Goal: Task Accomplishment & Management: Use online tool/utility

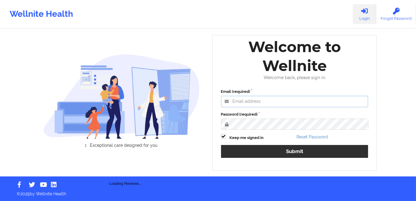
type input "[PERSON_NAME][EMAIL_ADDRESS][DOMAIN_NAME]"
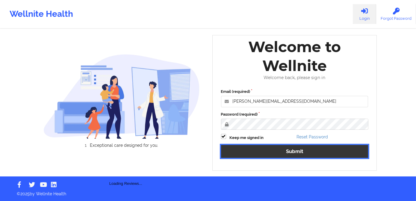
click at [272, 152] on button "Submit" at bounding box center [294, 151] width 147 height 13
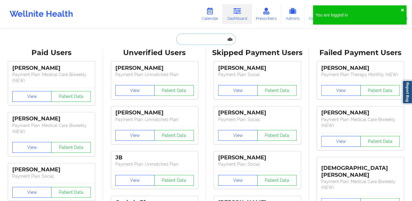
click at [201, 40] on input "text" at bounding box center [205, 39] width 59 height 11
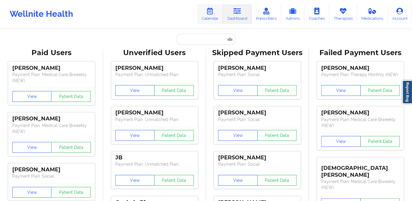
click at [207, 12] on link "Calendar" at bounding box center [210, 14] width 26 height 20
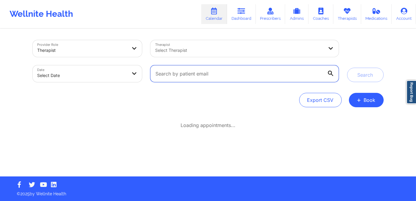
click at [174, 74] on input "text" at bounding box center [244, 73] width 188 height 17
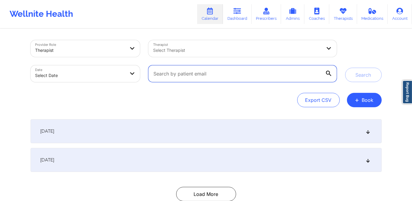
paste input "[EMAIL_ADDRESS][DOMAIN_NAME]"
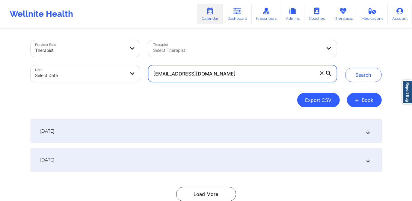
type input "[EMAIL_ADDRESS][DOMAIN_NAME]"
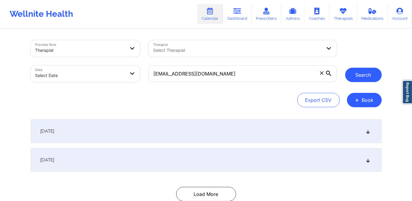
click at [357, 79] on button "Search" at bounding box center [363, 75] width 37 height 14
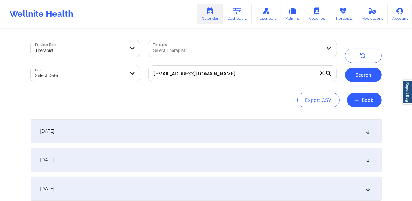
click at [362, 73] on button "Search" at bounding box center [363, 75] width 37 height 14
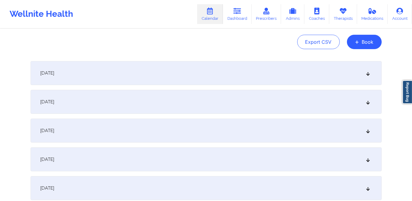
scroll to position [81, 0]
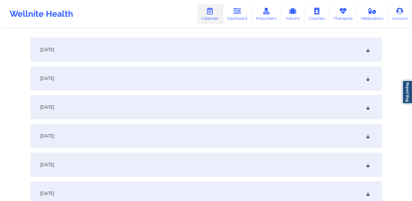
click at [365, 52] on div "[DATE]" at bounding box center [206, 50] width 351 height 24
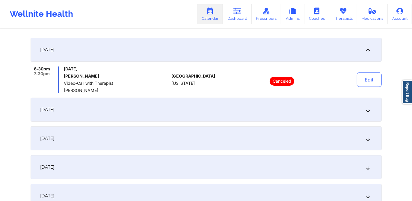
click at [236, 113] on div "[DATE]" at bounding box center [206, 110] width 351 height 24
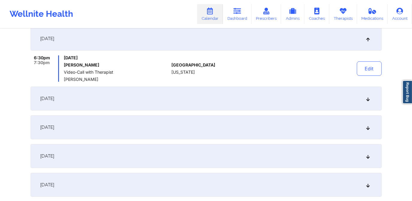
scroll to position [136, 0]
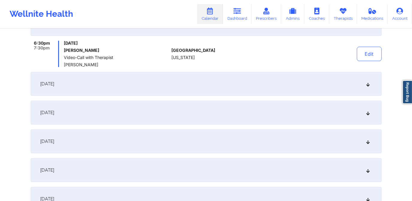
click at [246, 87] on div "[DATE]" at bounding box center [206, 84] width 351 height 24
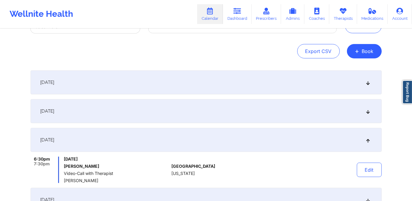
scroll to position [27, 0]
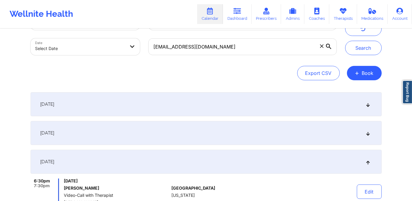
click at [213, 103] on div "[DATE]" at bounding box center [206, 104] width 351 height 24
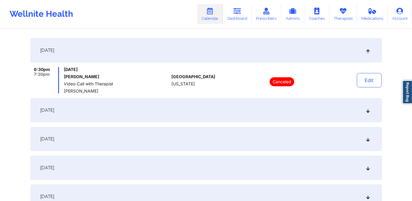
scroll to position [81, 0]
click at [186, 105] on div "[DATE]" at bounding box center [206, 110] width 351 height 24
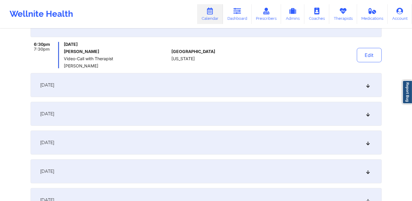
scroll to position [136, 0]
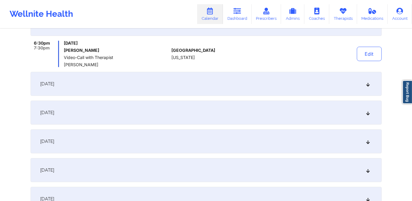
click at [192, 79] on div "[DATE]" at bounding box center [206, 84] width 351 height 24
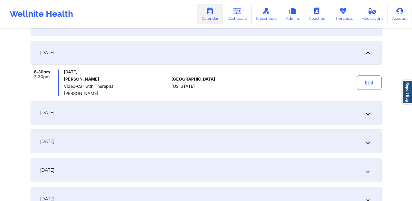
click at [190, 113] on div "[DATE]" at bounding box center [206, 113] width 351 height 24
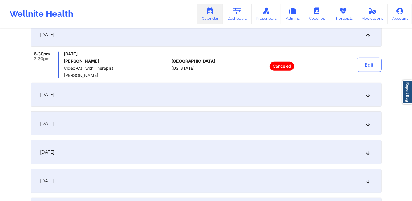
scroll to position [190, 0]
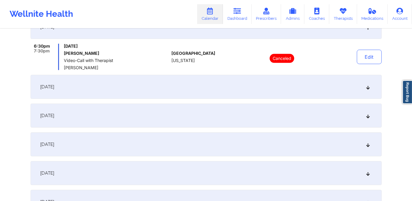
click at [193, 86] on div "[DATE]" at bounding box center [206, 87] width 351 height 24
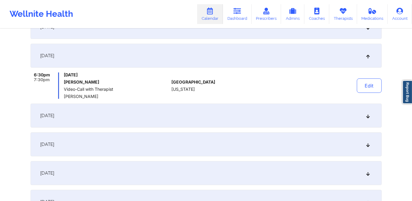
click at [196, 111] on div "[DATE]" at bounding box center [206, 116] width 351 height 24
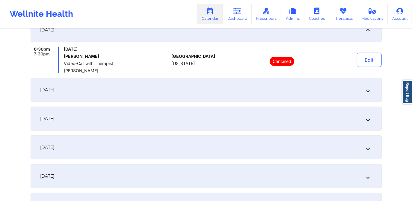
click at [199, 91] on div "[DATE]" at bounding box center [206, 90] width 351 height 24
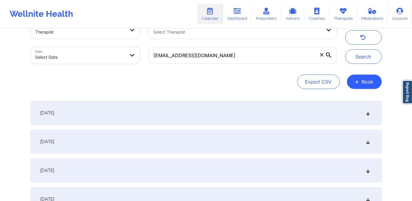
scroll to position [0, 0]
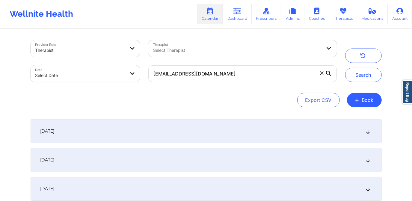
select select "2025-8"
select select "2025-9"
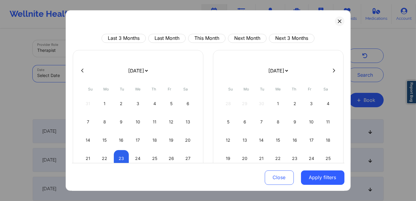
click at [118, 72] on body "Wellnite Health Calendar Dashboard Prescribers Admins Coaches Therapists Medica…" at bounding box center [208, 100] width 416 height 201
click at [205, 40] on button "This Month" at bounding box center [206, 38] width 37 height 9
select select "2025-8"
select select "2025-9"
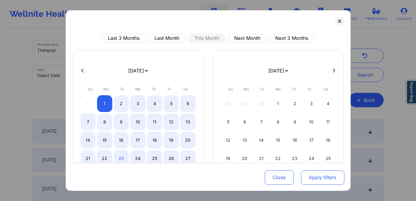
click at [313, 177] on button "Apply filters" at bounding box center [322, 177] width 43 height 14
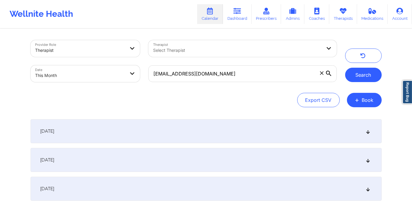
click at [365, 77] on button "Search" at bounding box center [363, 75] width 37 height 14
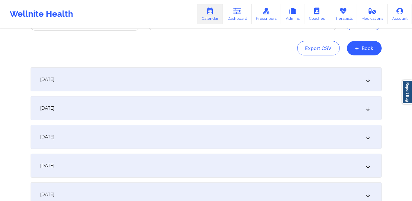
scroll to position [54, 0]
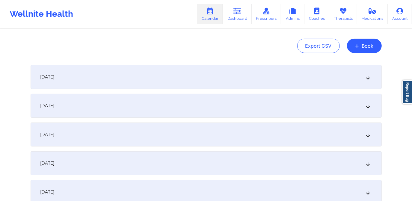
click at [248, 77] on div "[DATE]" at bounding box center [206, 77] width 351 height 24
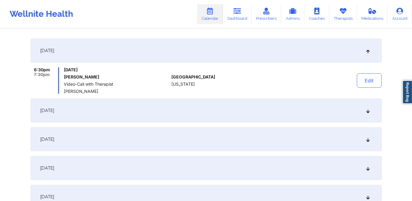
scroll to position [81, 0]
